Goal: Transaction & Acquisition: Subscribe to service/newsletter

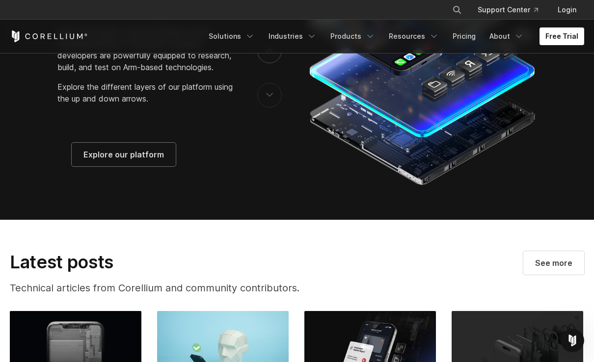
scroll to position [1653, 0]
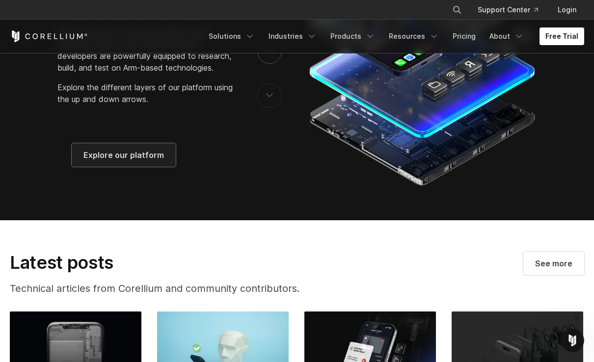
click at [92, 160] on link "Explore our platform" at bounding box center [124, 155] width 104 height 24
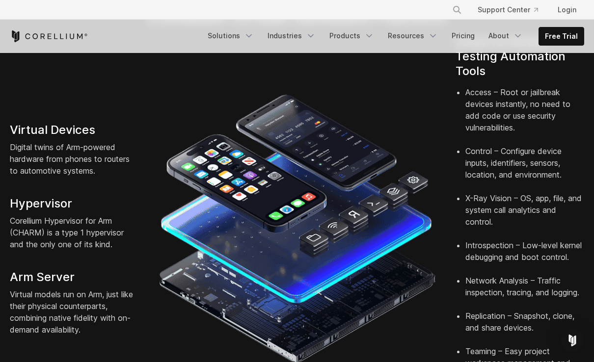
scroll to position [248, 0]
click at [34, 132] on h4 "Virtual Devices" at bounding box center [74, 129] width 129 height 15
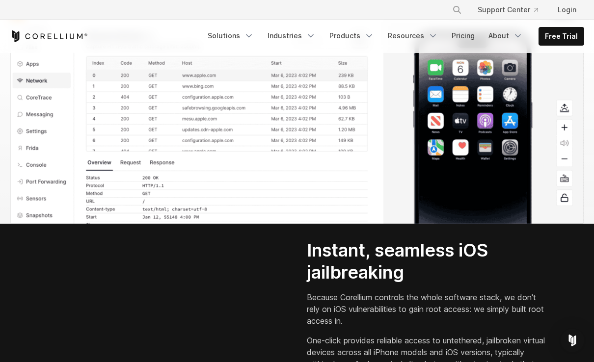
scroll to position [1156, 0]
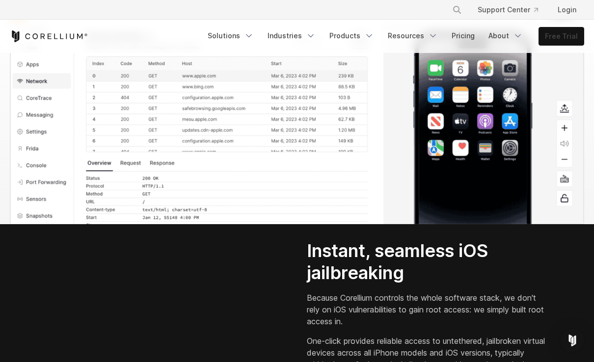
click at [569, 34] on link "Free Trial" at bounding box center [561, 36] width 45 height 18
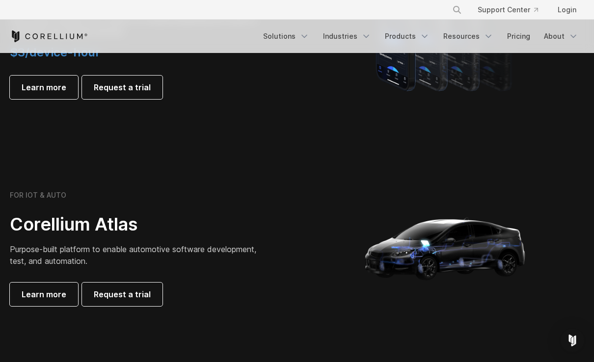
scroll to position [820, 0]
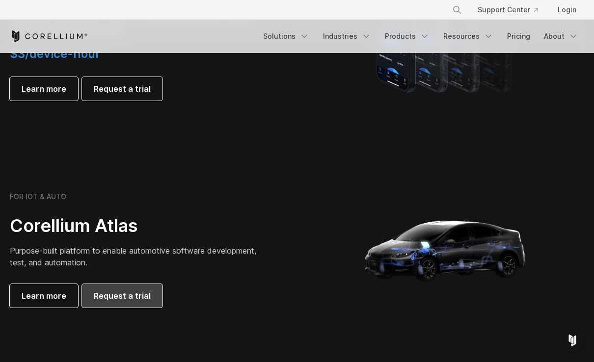
click at [127, 296] on span "Request a trial" at bounding box center [122, 296] width 57 height 12
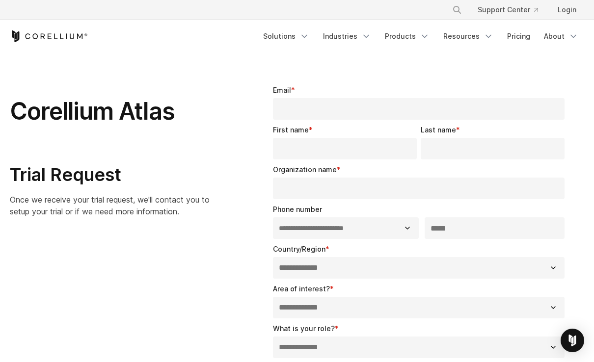
select select "**"
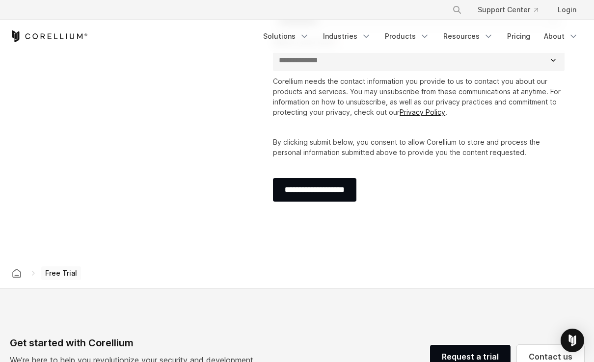
scroll to position [286, 0]
